Goal: Use online tool/utility: Use online tool/utility

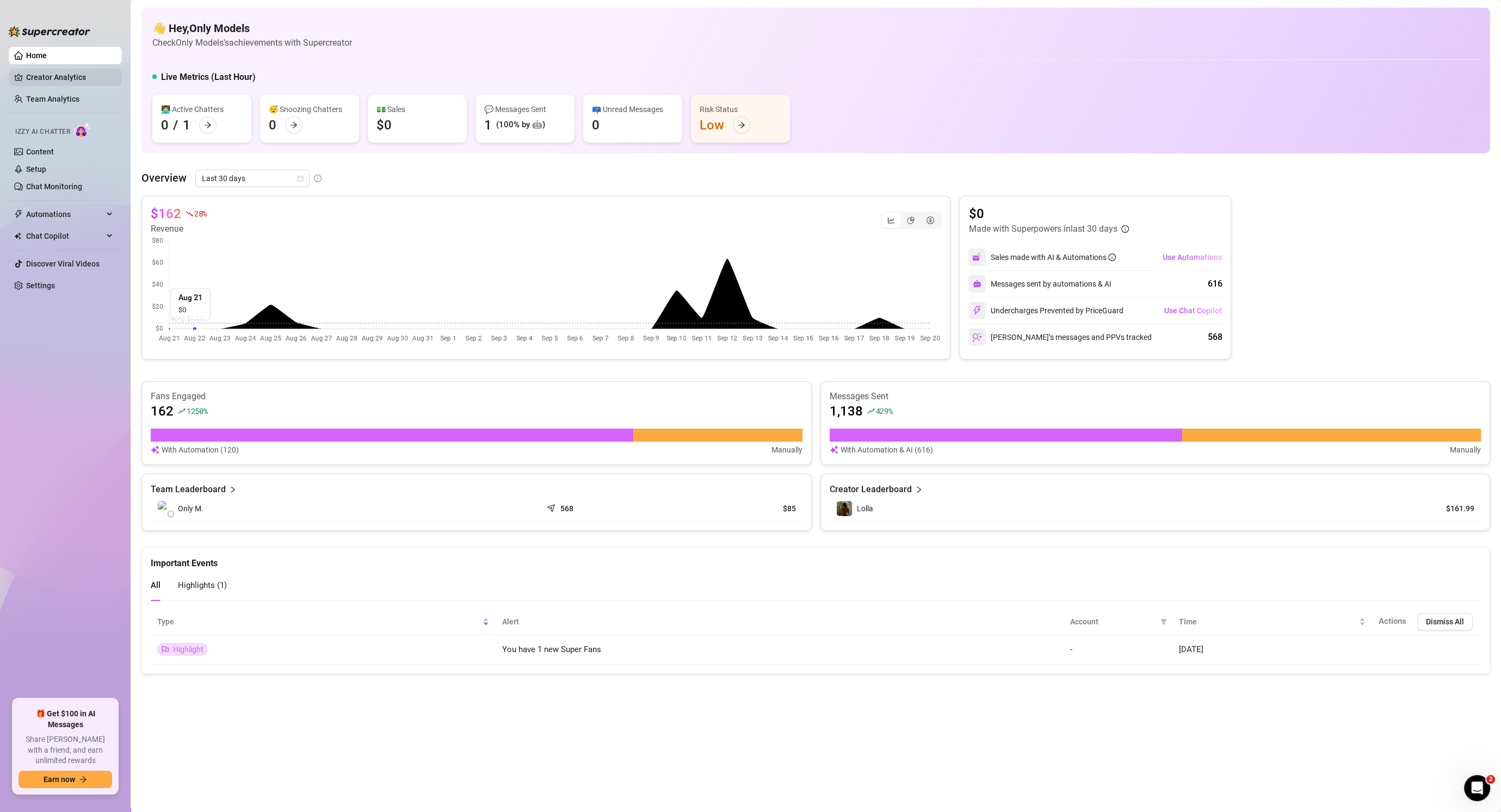
click at [64, 72] on link "Creator Analytics" at bounding box center [69, 77] width 87 height 17
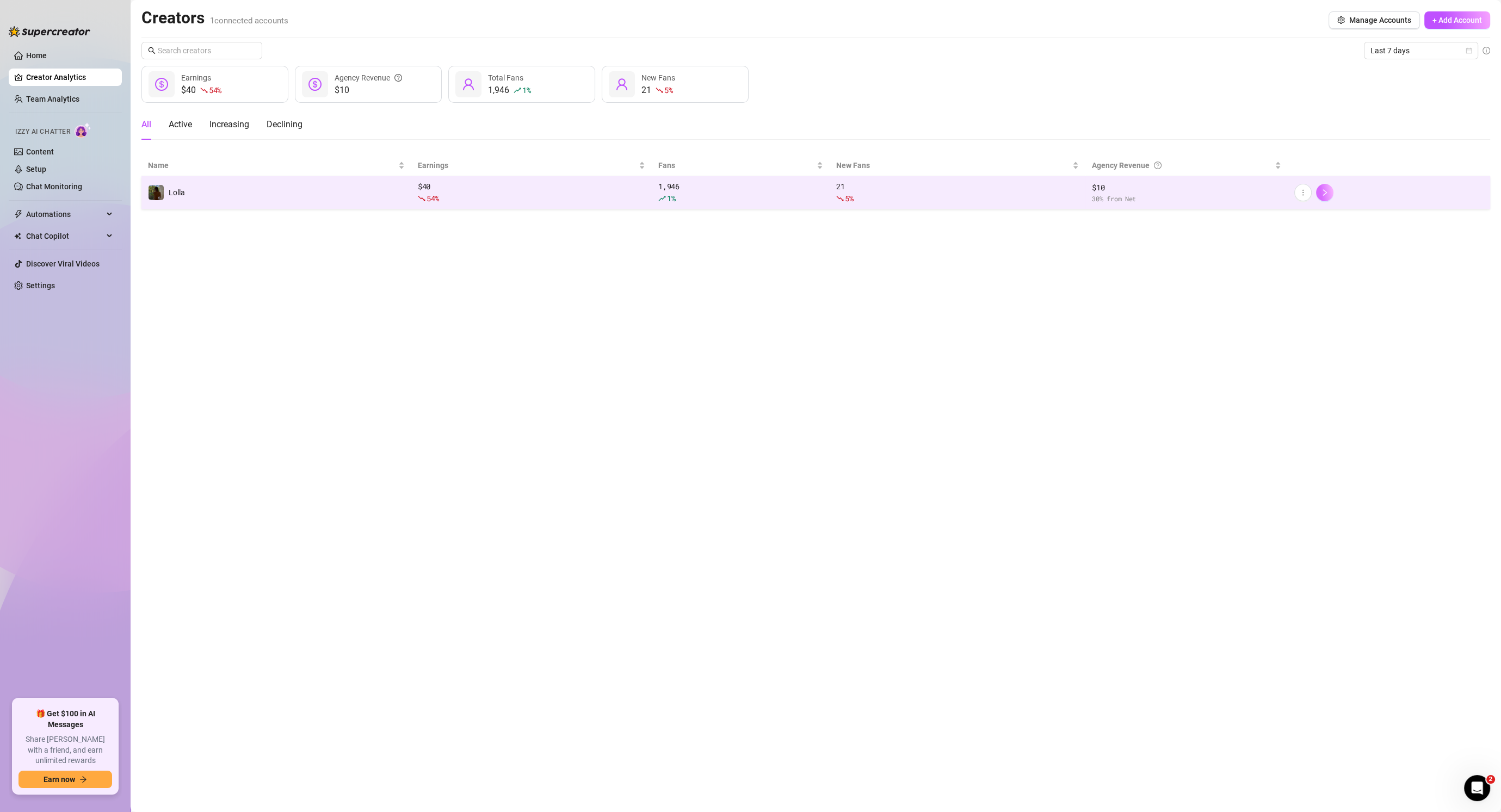
click at [1326, 192] on icon "right" at bounding box center [1325, 192] width 4 height 7
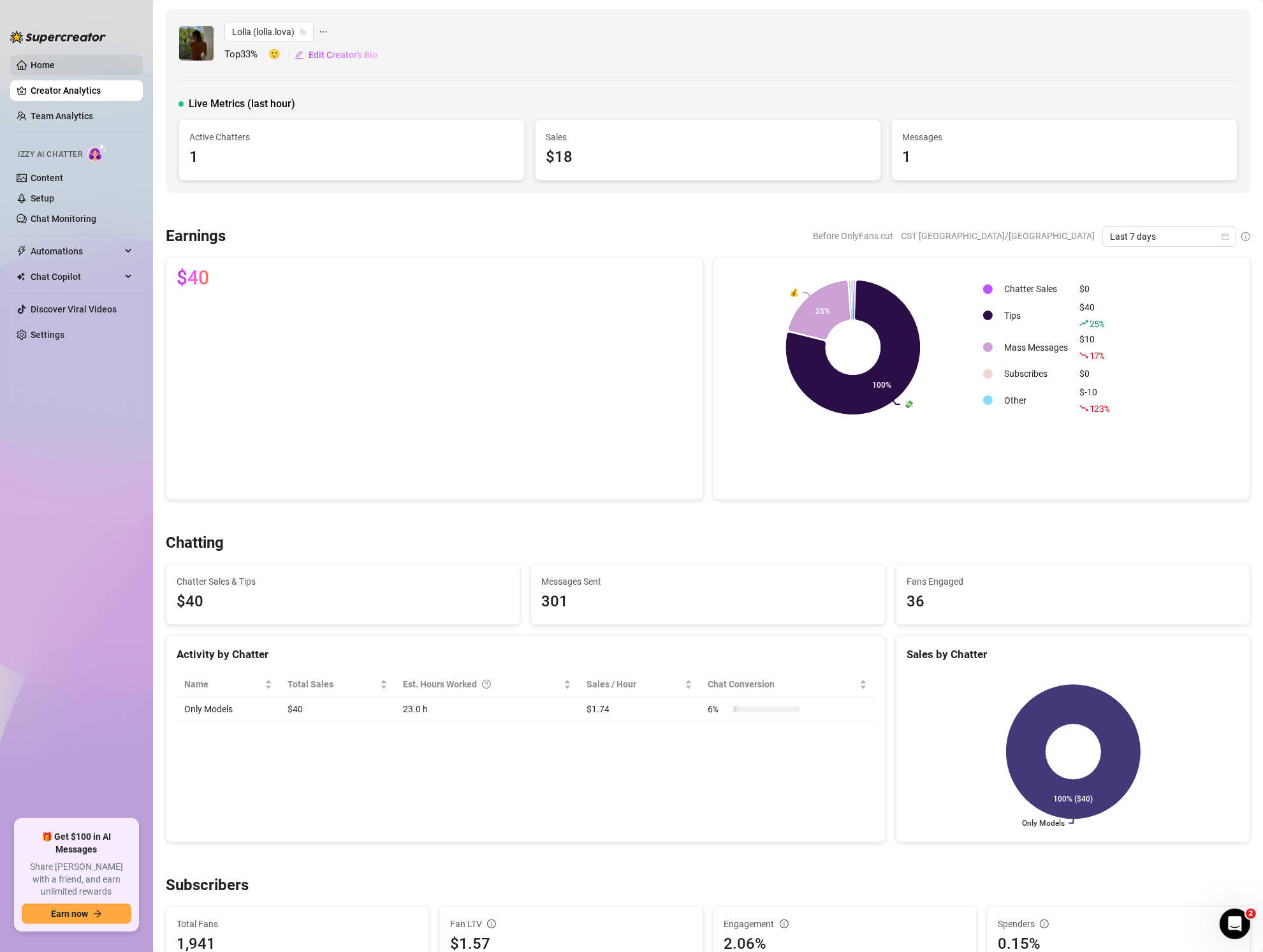
click at [43, 60] on link "Home" at bounding box center [42, 65] width 24 height 10
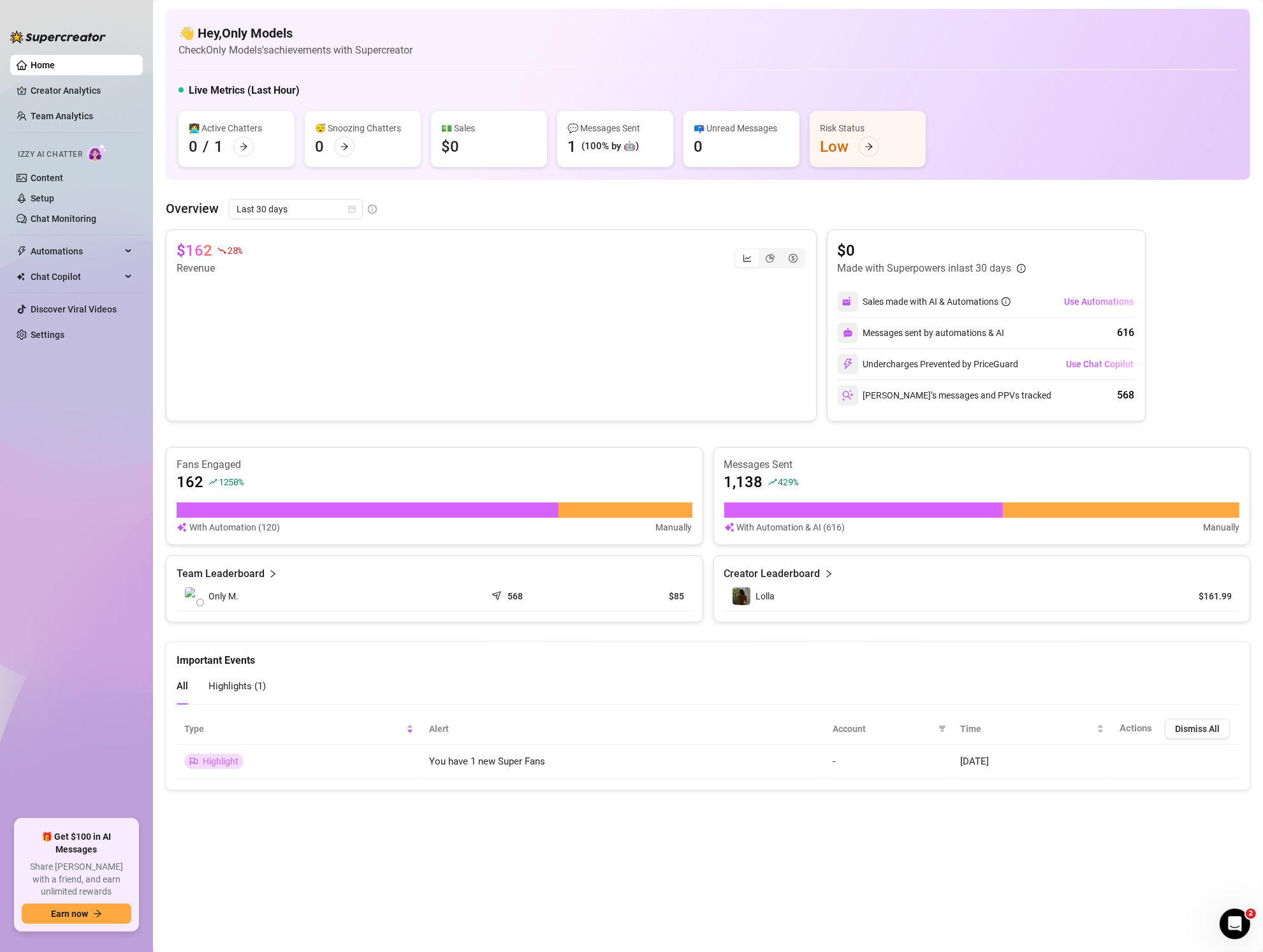
drag, startPoint x: 1082, startPoint y: 360, endPoint x: 1082, endPoint y: 369, distance: 9.0
click at [1082, 360] on span "Use Chat Copilot" at bounding box center [1101, 364] width 68 height 10
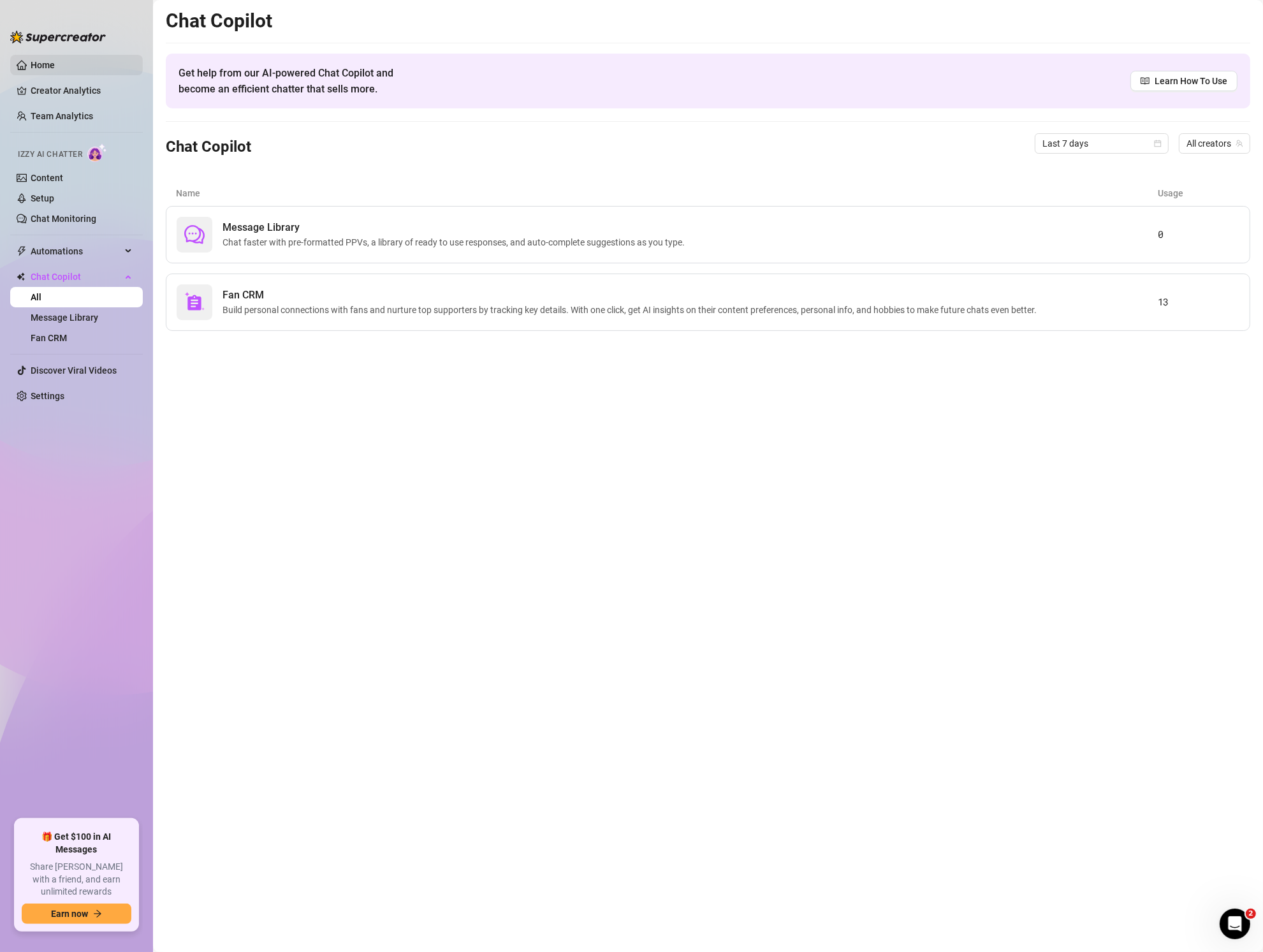
click at [55, 64] on link "Home" at bounding box center [42, 65] width 24 height 10
